Goal: Transaction & Acquisition: Register for event/course

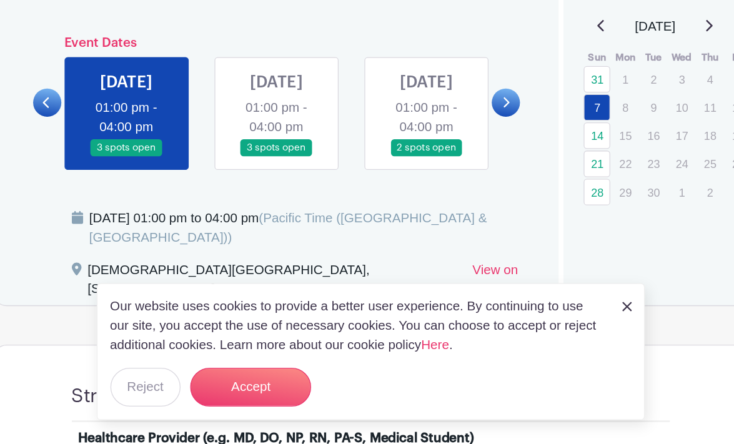
scroll to position [528, 0]
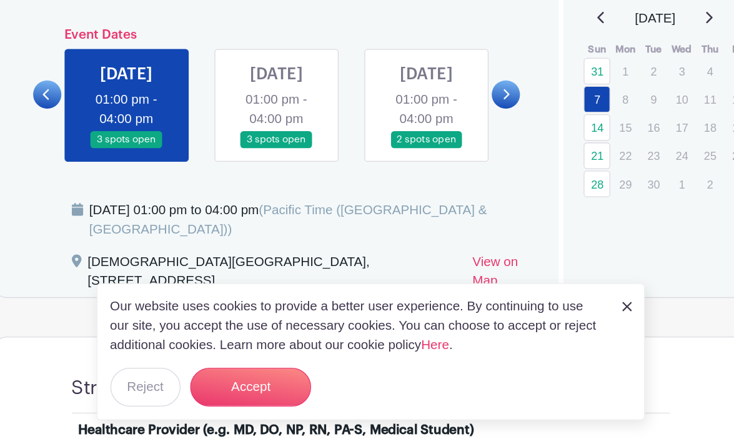
click at [294, 214] on link at bounding box center [294, 214] width 0 height 0
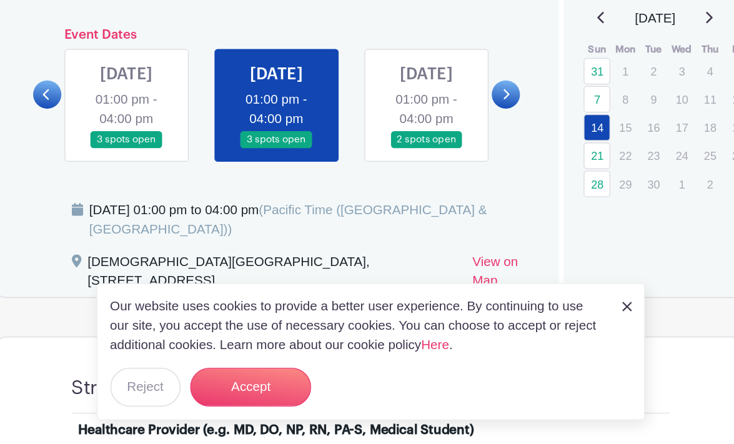
click at [294, 214] on link at bounding box center [294, 214] width 0 height 0
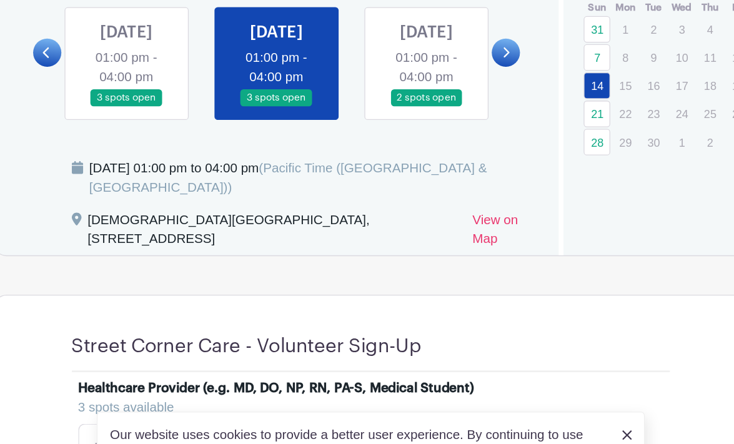
scroll to position [658, 0]
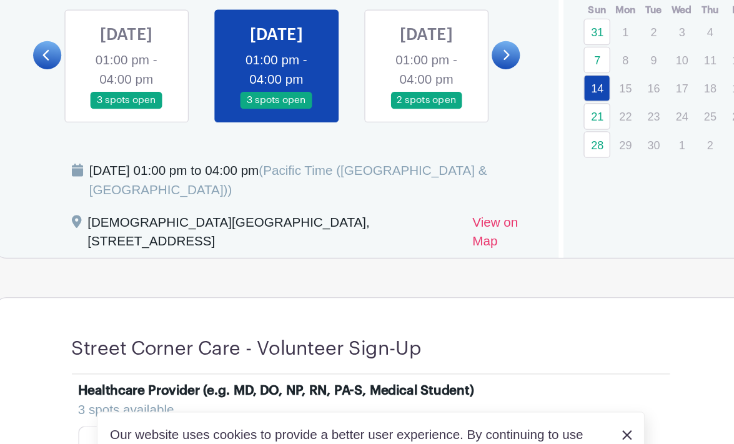
click at [410, 84] on link at bounding box center [410, 84] width 0 height 0
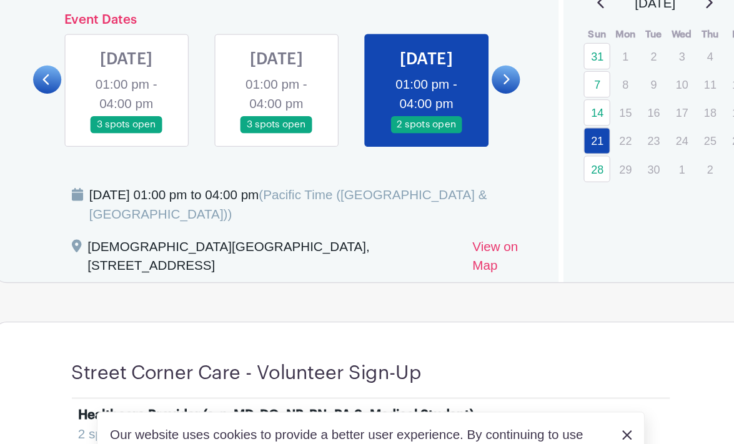
scroll to position [621, 0]
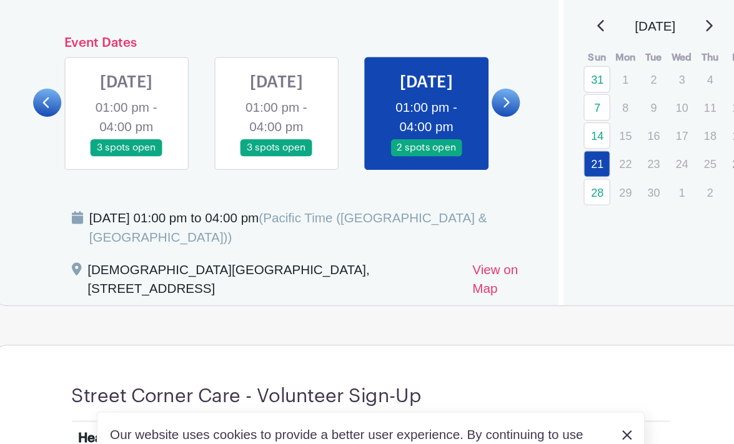
click at [472, 84] on icon at bounding box center [472, 80] width 5 height 8
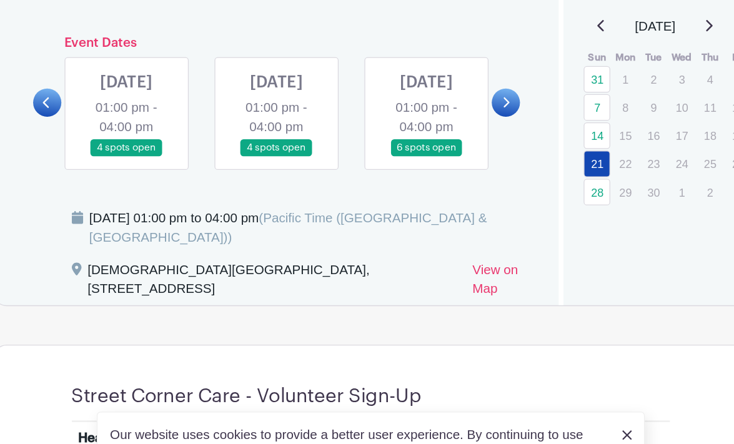
click at [178, 121] on link at bounding box center [178, 121] width 0 height 0
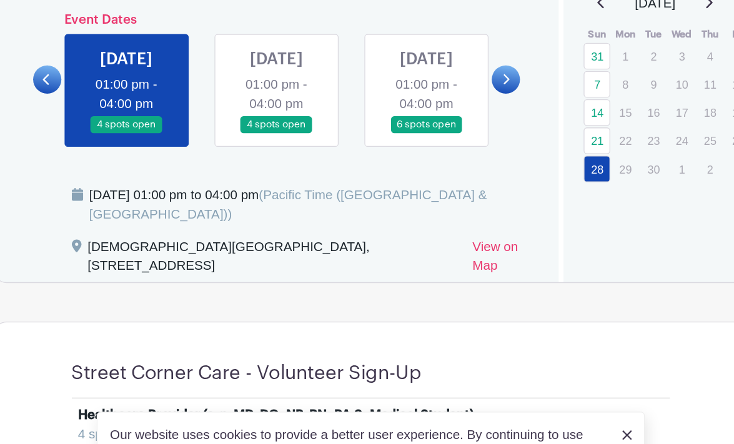
scroll to position [599, 0]
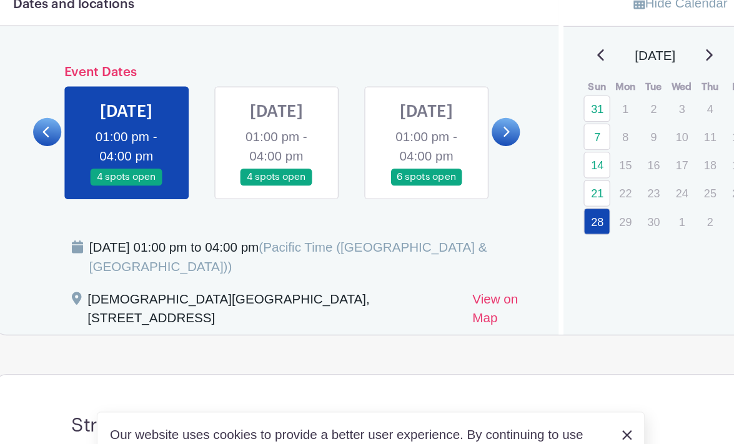
click at [632, 46] on icon at bounding box center [629, 42] width 6 height 10
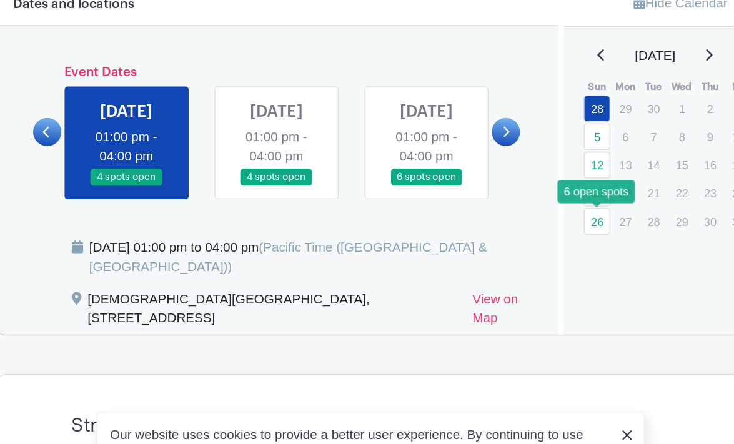
click at [545, 175] on link "26" at bounding box center [542, 171] width 21 height 21
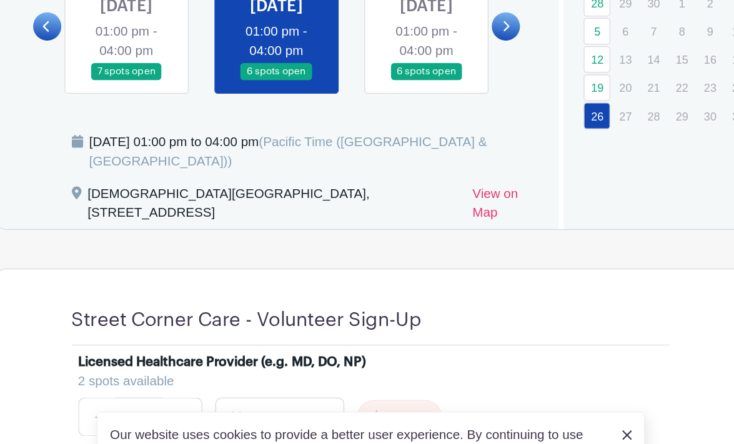
scroll to position [609, 0]
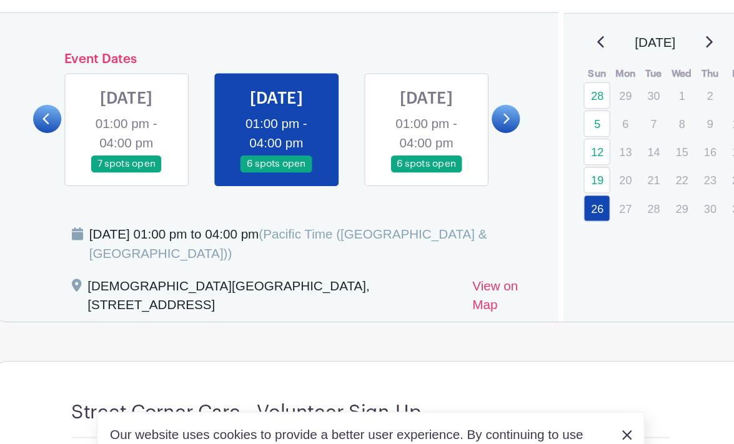
click at [640, 32] on div "[DATE]" at bounding box center [587, 33] width 112 height 15
click at [632, 32] on icon at bounding box center [629, 32] width 6 height 10
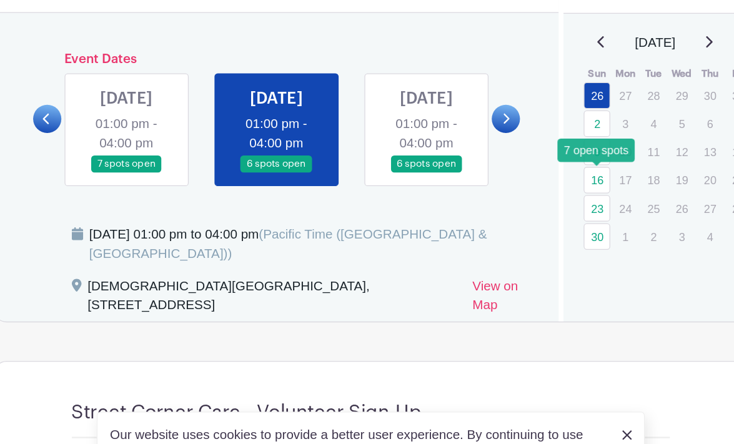
click at [537, 140] on link "16" at bounding box center [542, 139] width 21 height 21
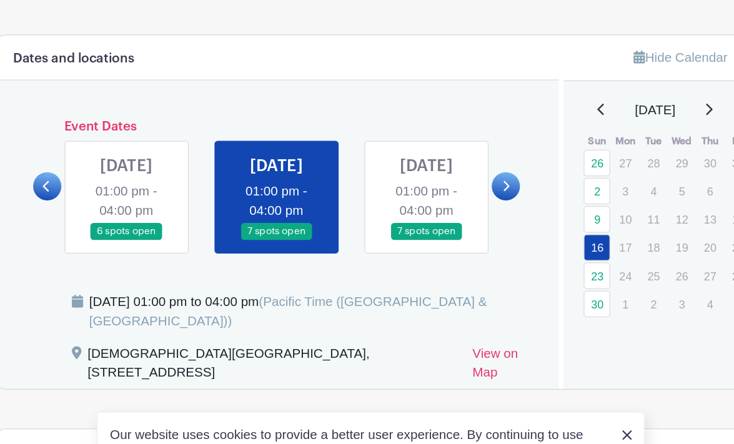
scroll to position [477, 0]
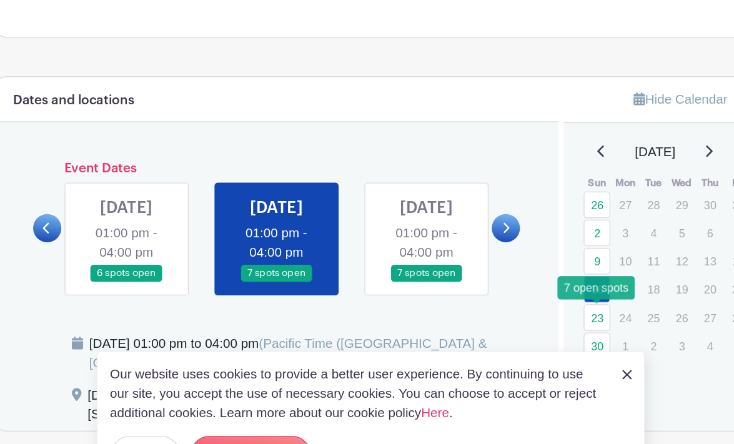
click at [541, 299] on link "23" at bounding box center [542, 293] width 21 height 21
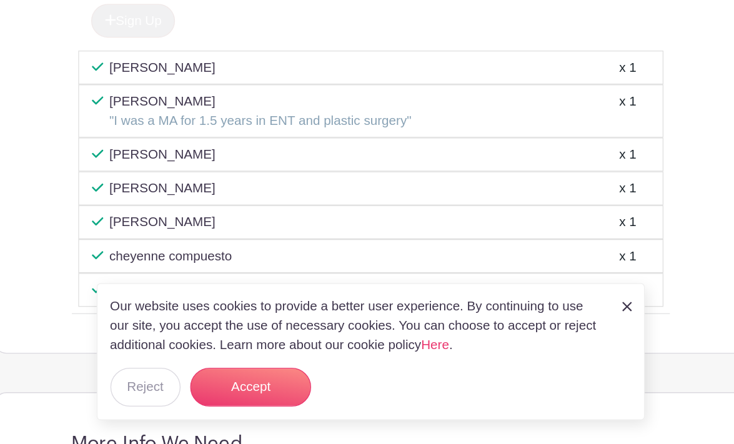
scroll to position [1198, 0]
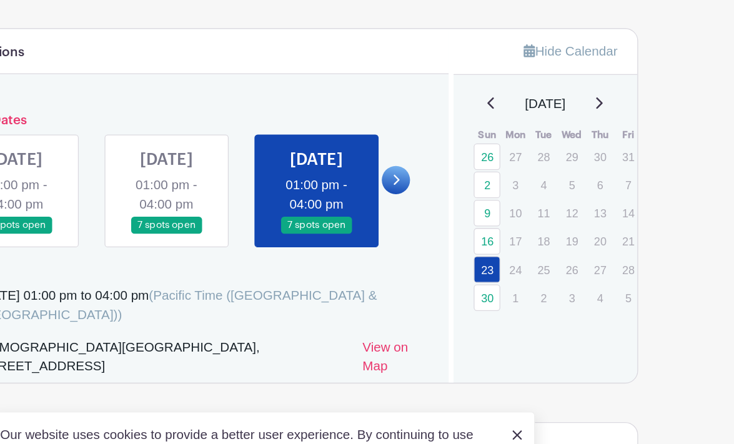
click at [631, 82] on div "[DATE]" at bounding box center [587, 80] width 112 height 15
click at [632, 79] on icon at bounding box center [629, 80] width 5 height 9
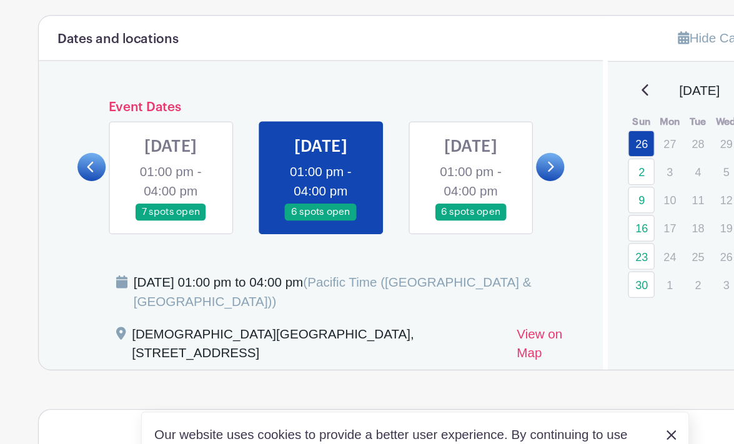
scroll to position [609, 0]
